Goal: Complete application form: Complete application form

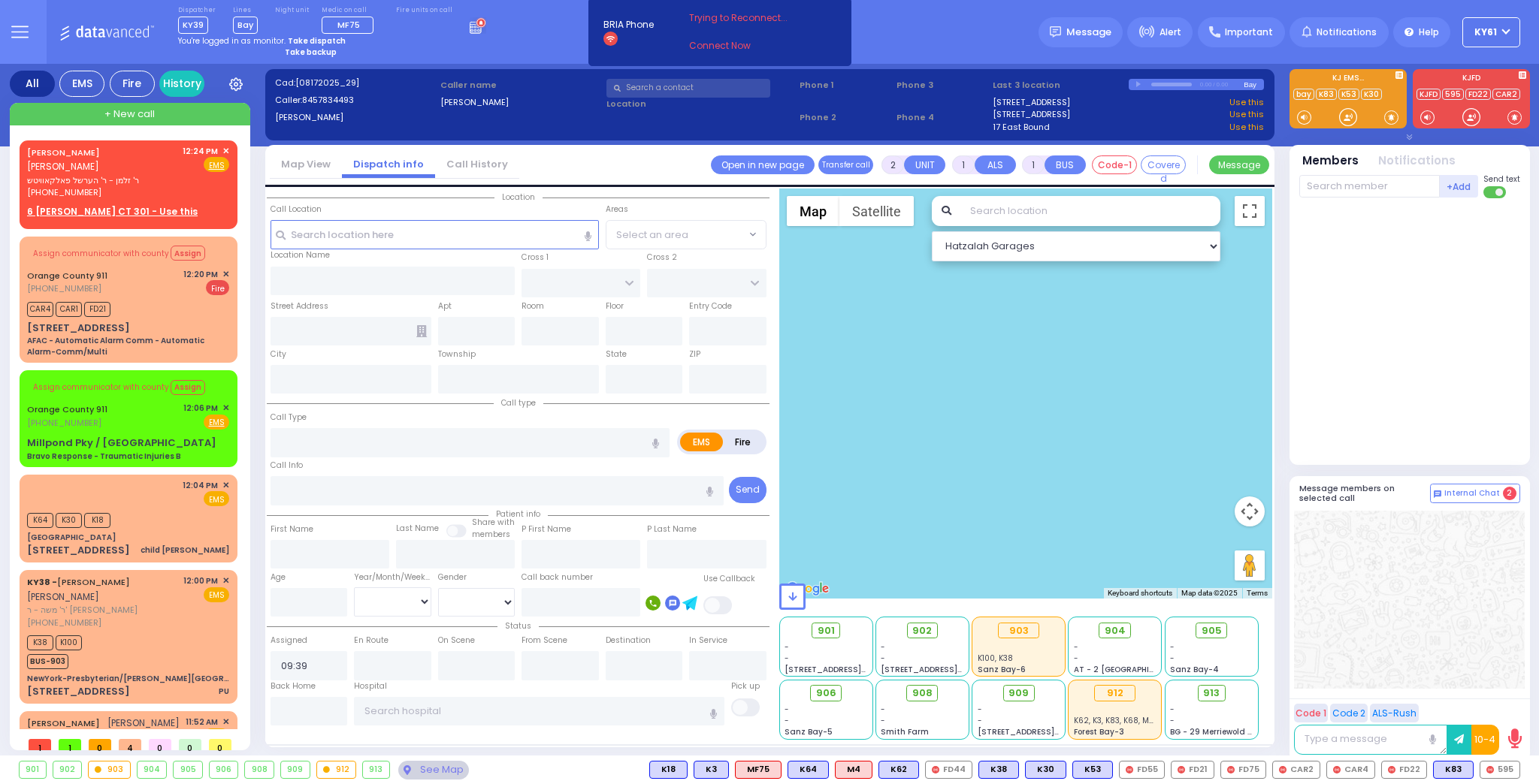
select select
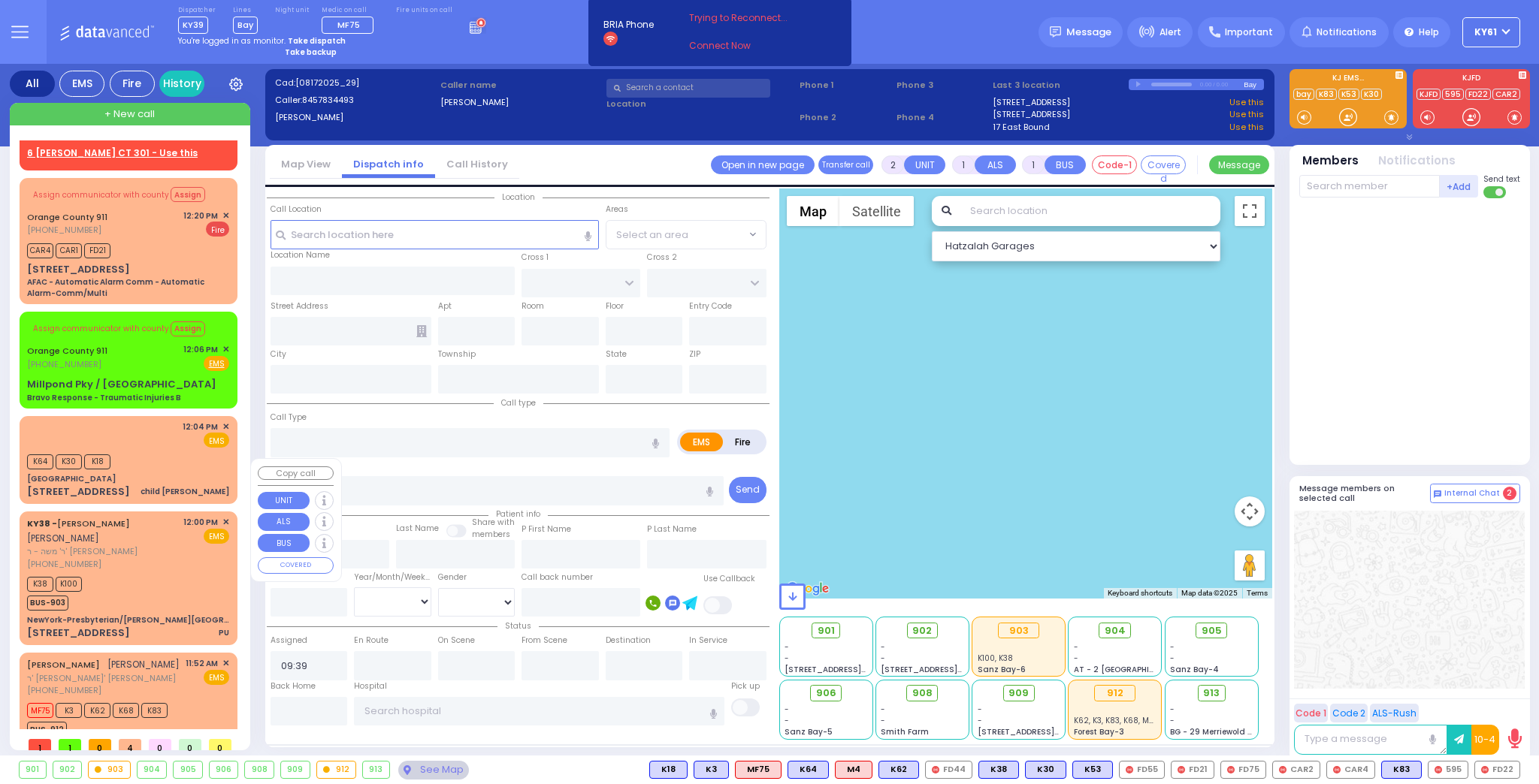
scroll to position [60, 0]
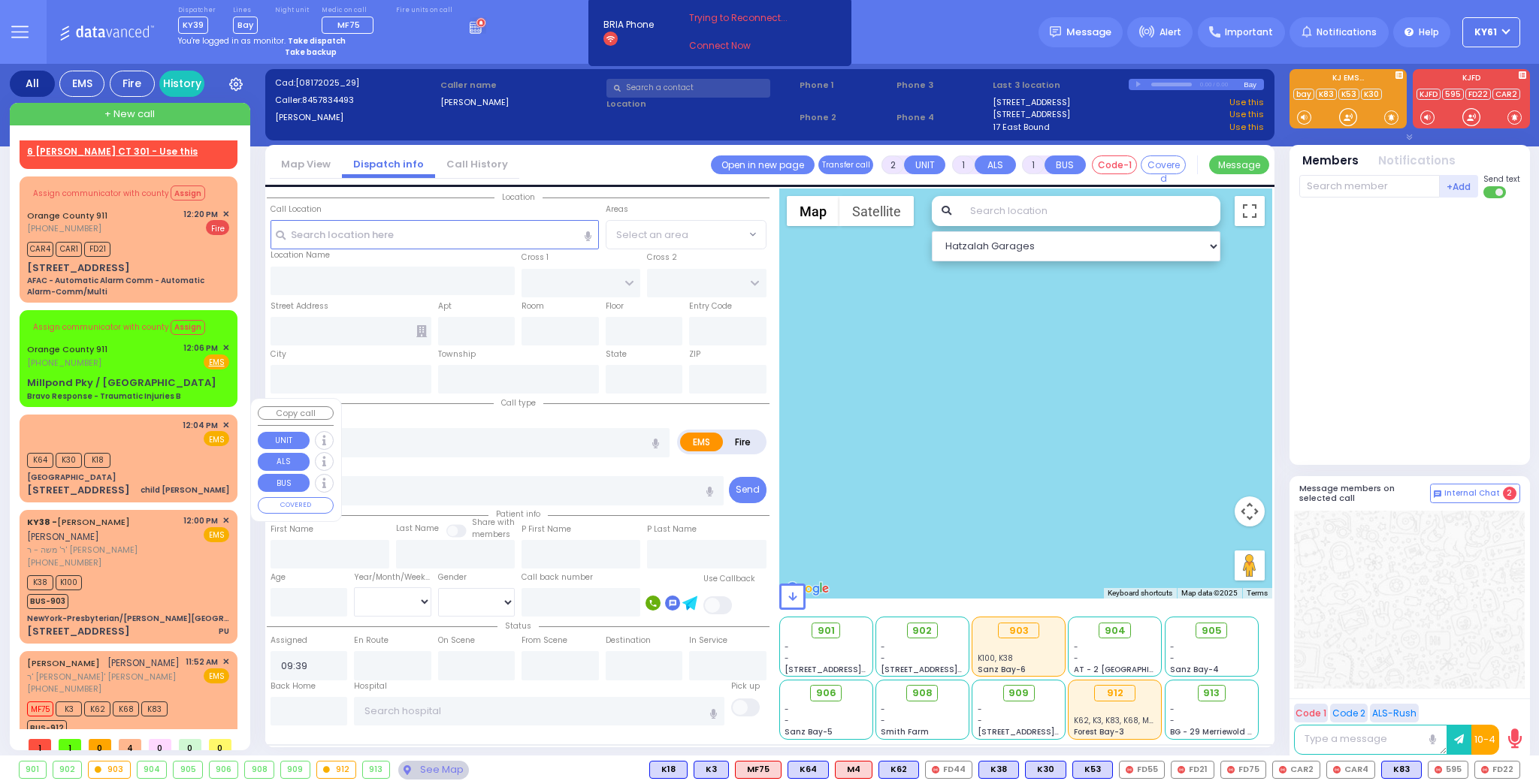
click at [156, 450] on div "K64 K30 K18" at bounding box center [128, 459] width 202 height 19
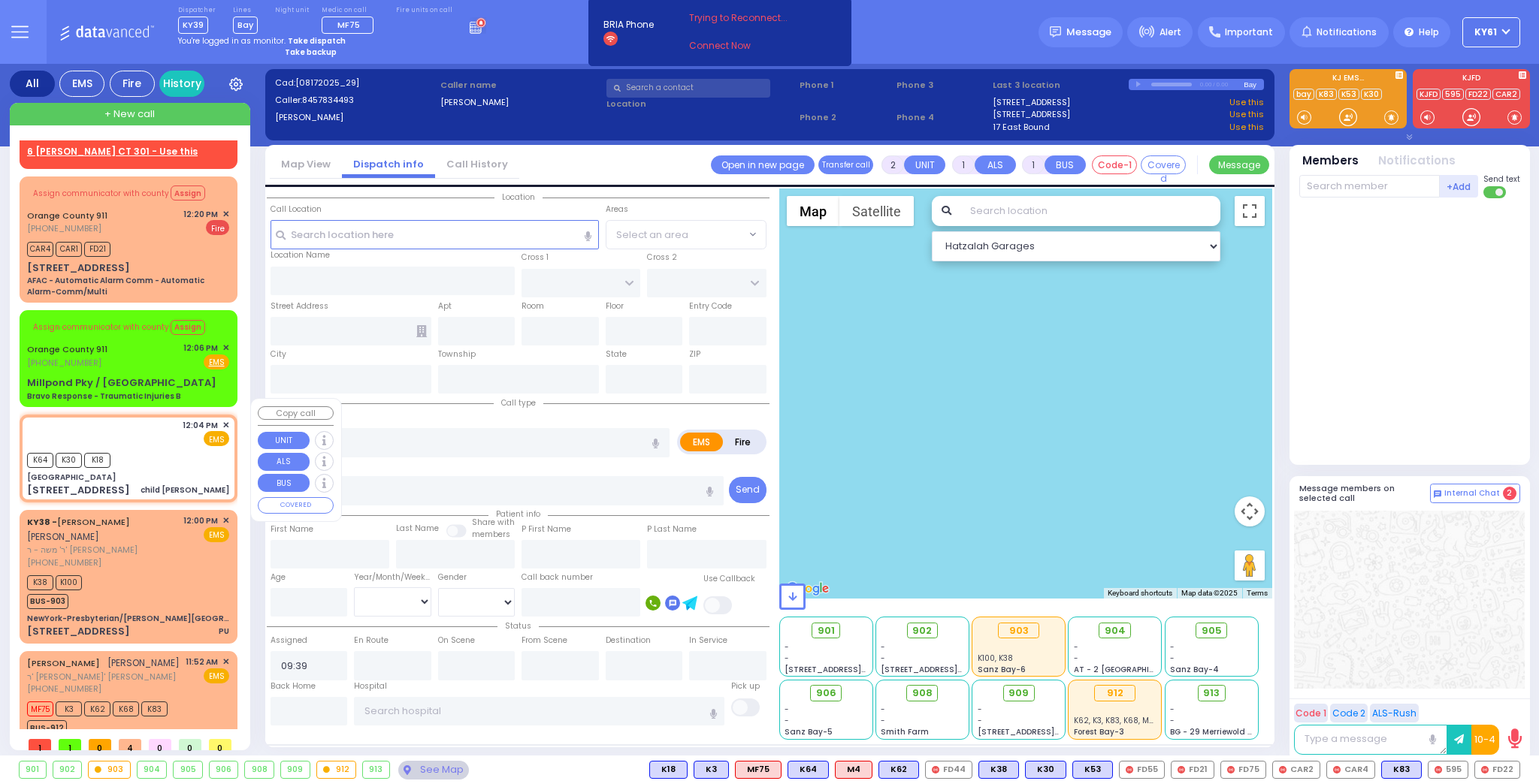
select select
type input "child [PERSON_NAME]"
radio input "true"
select select
type input "12:04"
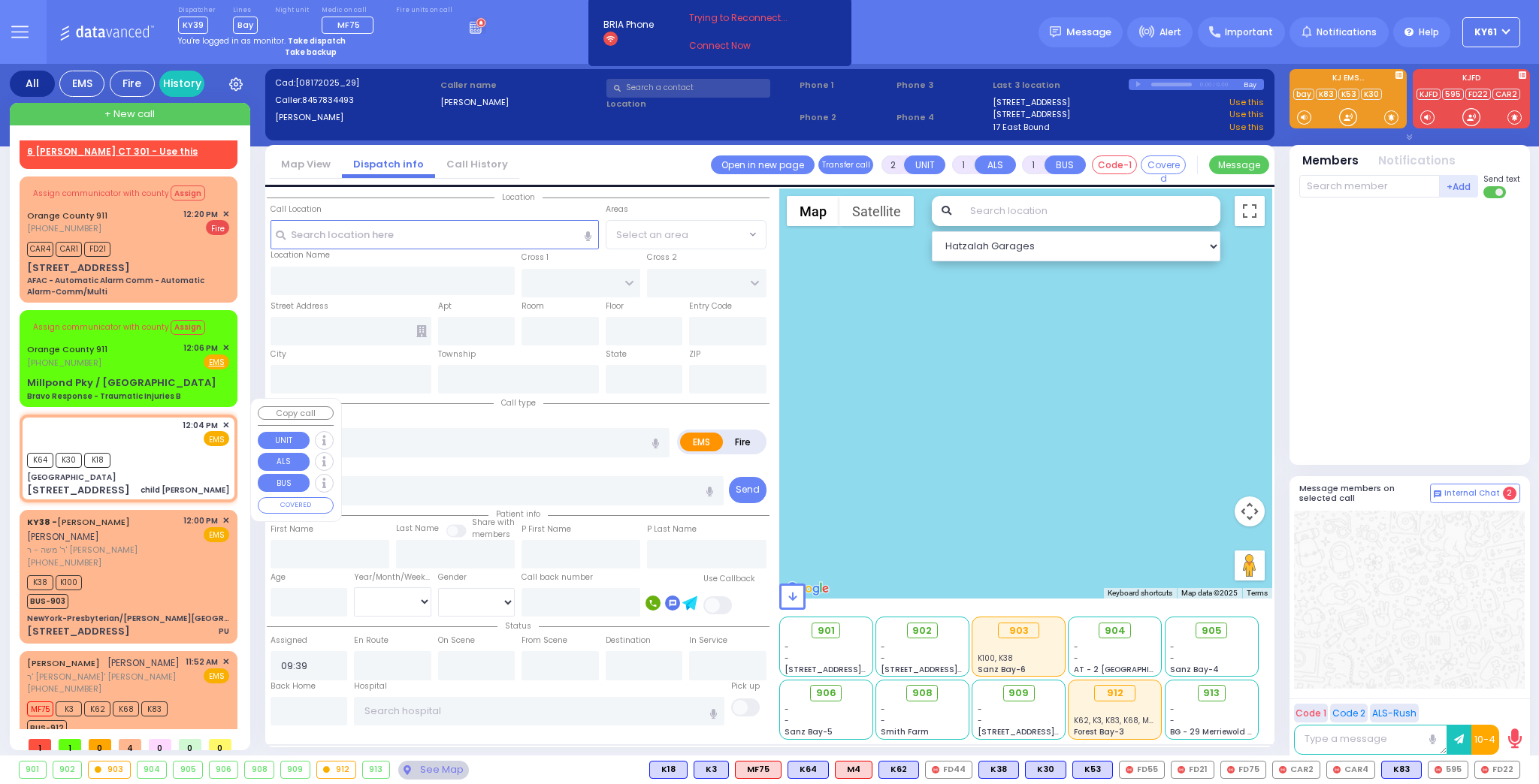
type input "12:05"
select select "Hatzalah Garages"
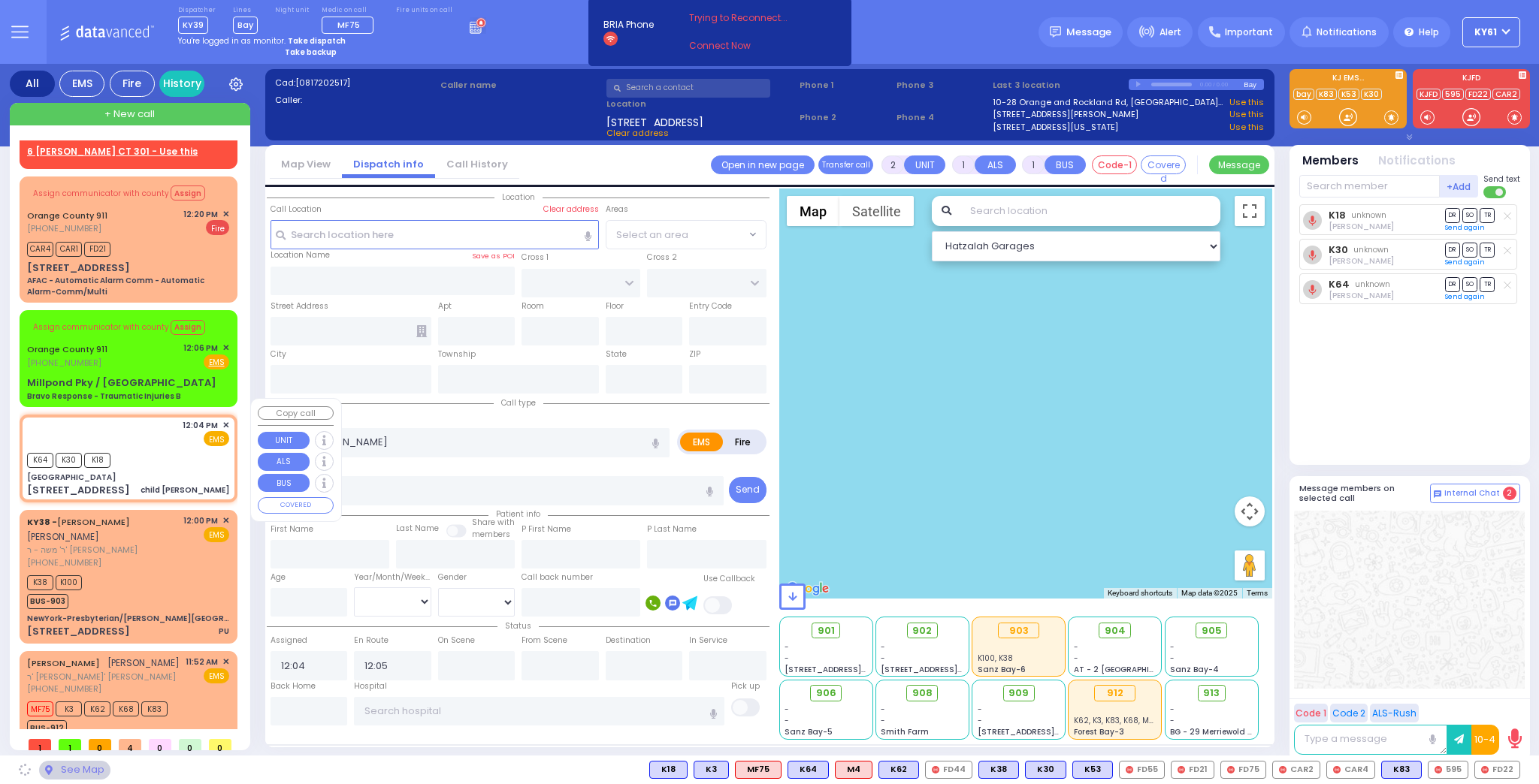
type input "[GEOGRAPHIC_DATA]"
type input "[STREET_ADDRESS]"
type input "Monroe"
type input "[US_STATE]"
type input "10950"
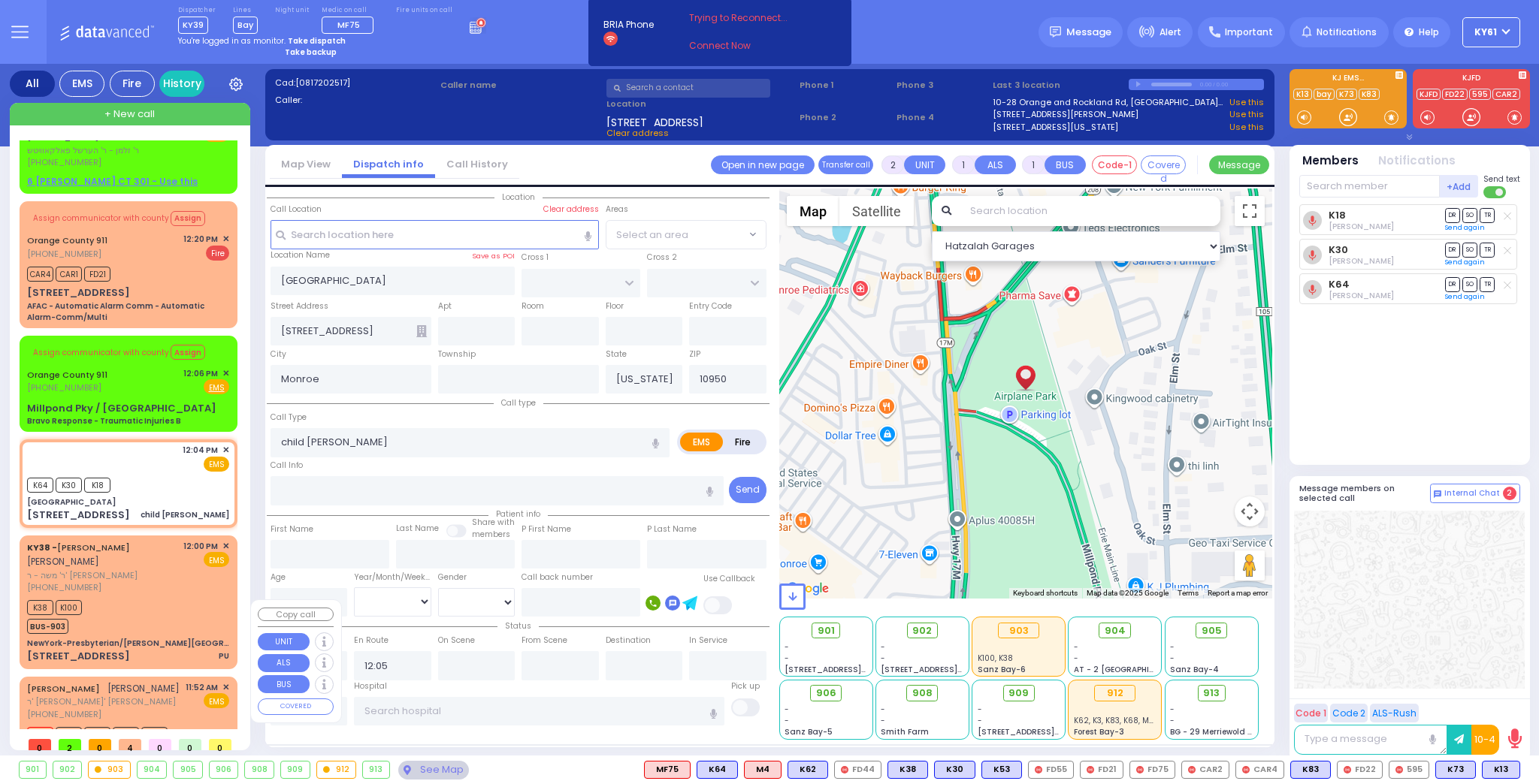
scroll to position [0, 0]
